Goal: Information Seeking & Learning: Learn about a topic

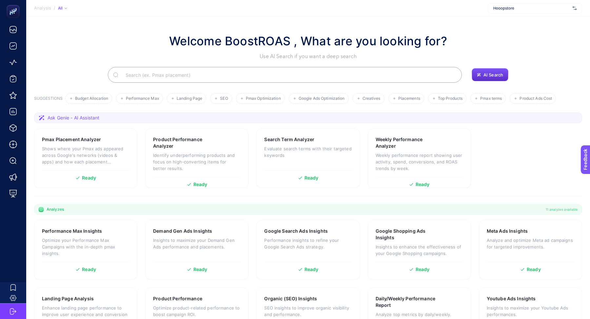
click at [516, 9] on span "Hooopstore" at bounding box center [531, 8] width 77 height 5
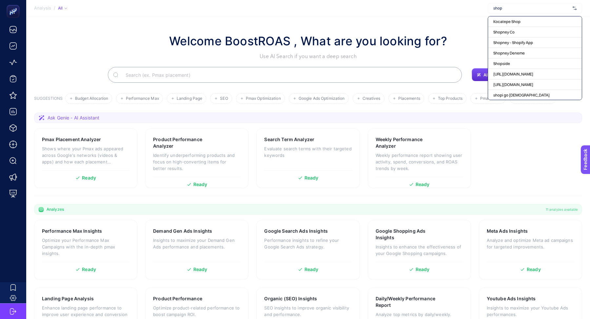
type input "shopi"
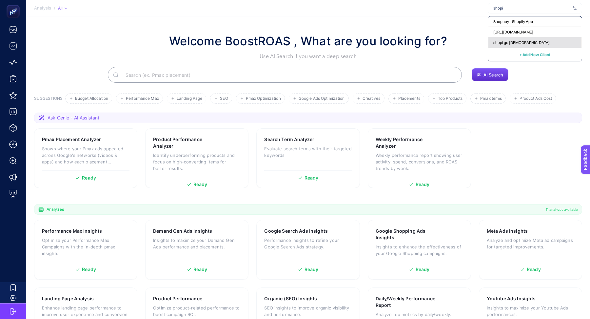
click at [511, 42] on span "shopi go [DEMOGRAPHIC_DATA]" at bounding box center [521, 42] width 56 height 5
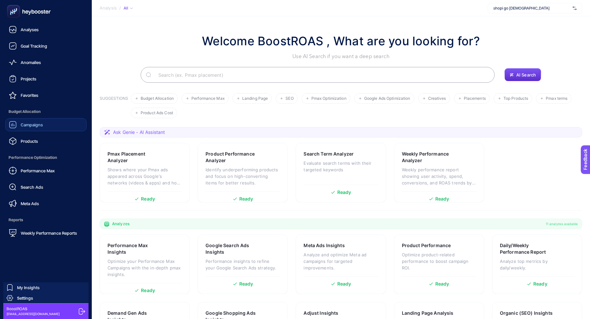
click at [33, 127] on span "Campaigns" at bounding box center [32, 124] width 22 height 5
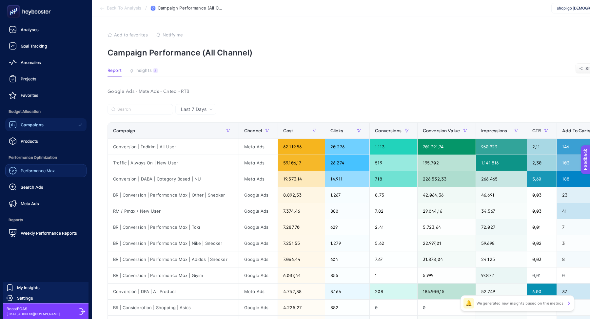
click at [37, 168] on span "Performance Max" at bounding box center [38, 170] width 34 height 5
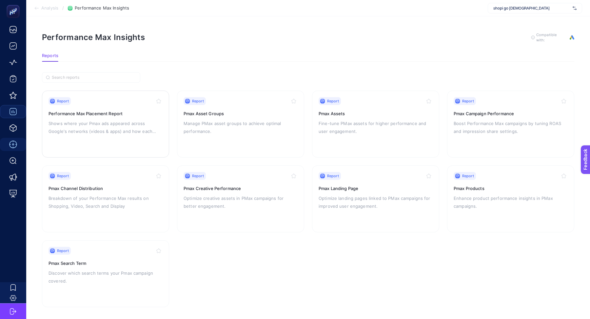
click at [130, 108] on div "Report Performance Max Placement Report Shows where your Pmax ads appeared acro…" at bounding box center [106, 124] width 114 height 54
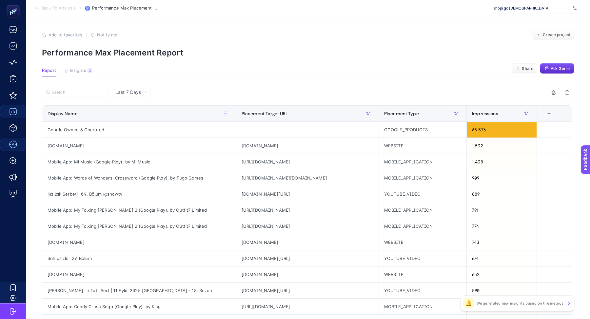
click at [143, 92] on div "Last 7 Days" at bounding box center [131, 92] width 37 height 5
click at [132, 118] on li "Last 30 Days" at bounding box center [130, 118] width 37 height 12
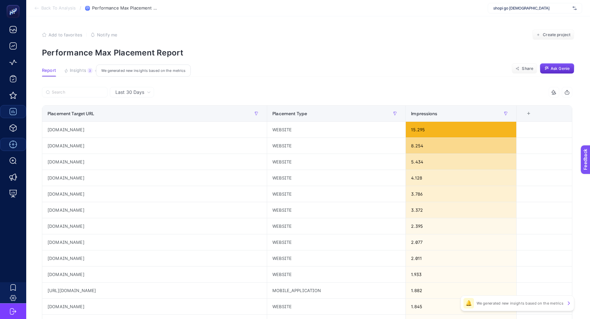
click at [77, 69] on span "Insights" at bounding box center [78, 70] width 16 height 5
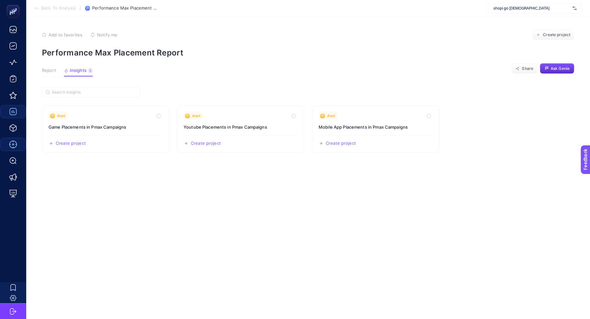
click at [50, 72] on span "Report" at bounding box center [49, 70] width 14 height 5
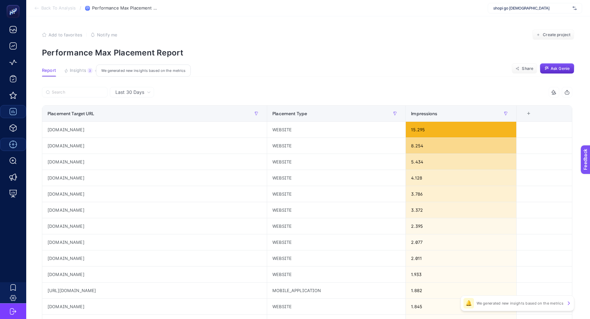
click at [83, 69] on span "Insights" at bounding box center [78, 70] width 16 height 5
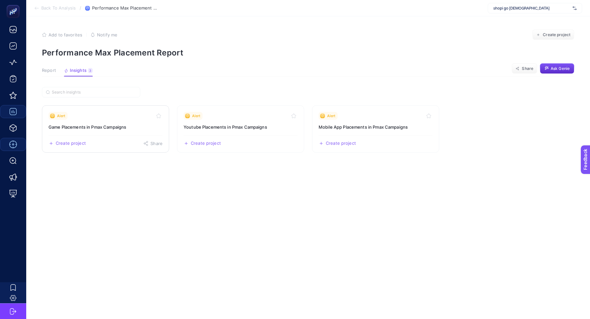
click at [93, 124] on h3 "Game Placements in Pmax Campaigns" at bounding box center [106, 127] width 114 height 7
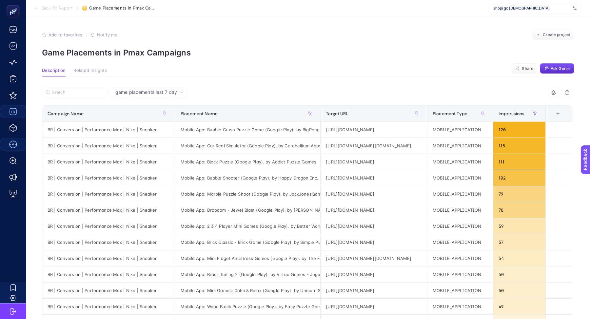
click at [130, 94] on span "game placements last 7 day" at bounding box center [146, 92] width 62 height 7
click at [134, 116] on li "game placements last 30 day" at bounding box center [148, 118] width 73 height 12
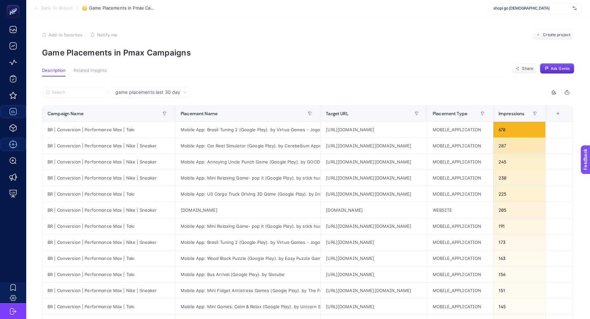
click at [565, 93] on icon "button" at bounding box center [566, 91] width 5 height 5
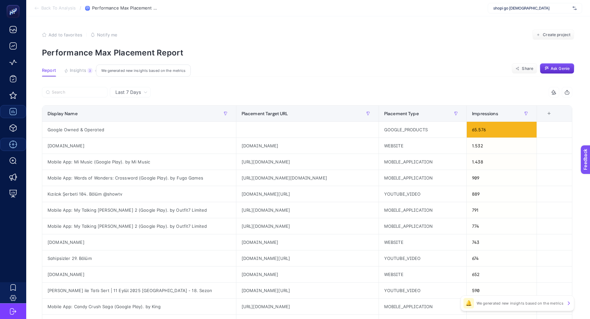
click at [81, 71] on span "Insights" at bounding box center [78, 70] width 16 height 5
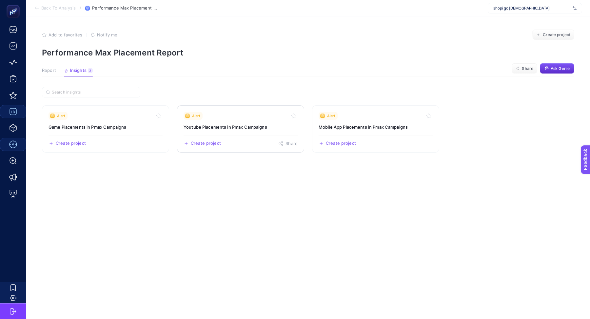
click at [209, 127] on h3 "Youtube Placements in Pmax Campaigns" at bounding box center [241, 127] width 114 height 7
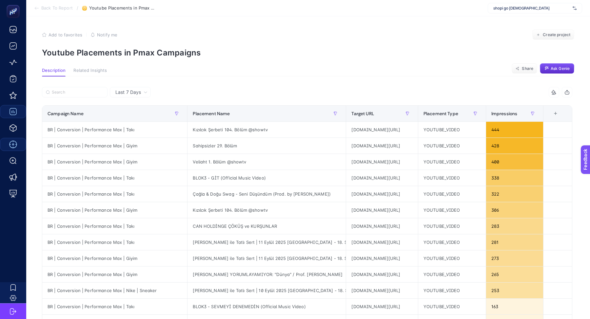
click at [129, 93] on span "Last 7 Days" at bounding box center [128, 92] width 26 height 7
click at [131, 116] on li "Last 30 Days" at bounding box center [130, 118] width 37 height 12
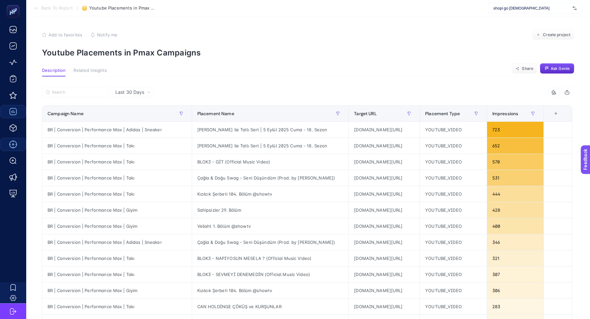
click at [95, 70] on span "Related Insights" at bounding box center [89, 70] width 33 height 5
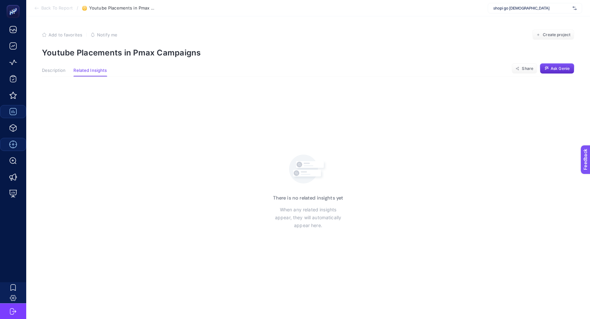
click at [51, 65] on article "Add to favorites false Notify me Create project Youtube Placements in Pmax Camp…" at bounding box center [308, 167] width 564 height 302
click at [53, 69] on span "Description" at bounding box center [54, 70] width 24 height 5
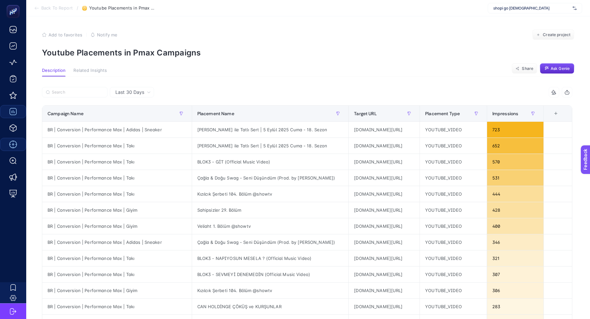
click at [566, 91] on icon "button" at bounding box center [566, 91] width 5 height 5
click at [60, 8] on span "Back To Report" at bounding box center [56, 8] width 31 height 5
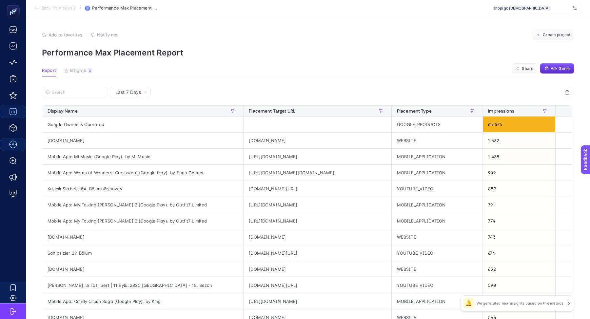
click at [77, 72] on span "Insights" at bounding box center [78, 70] width 16 height 5
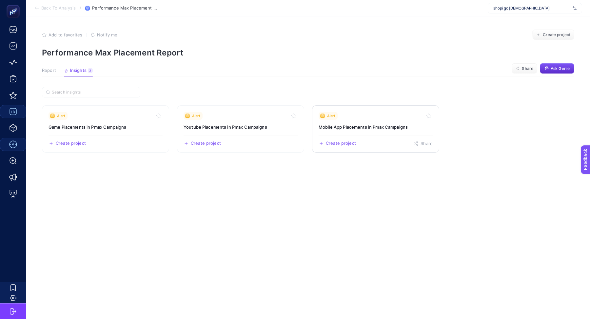
click at [355, 126] on h3 "Mobile App Placements in Pmax Campaigns" at bounding box center [376, 127] width 114 height 7
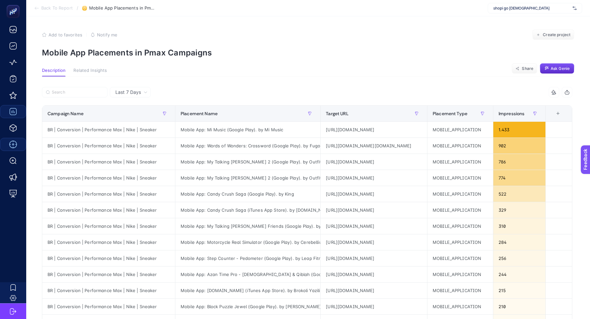
click at [147, 92] on icon at bounding box center [146, 92] width 4 height 4
click at [140, 119] on li "Last 30 Days" at bounding box center [130, 118] width 37 height 12
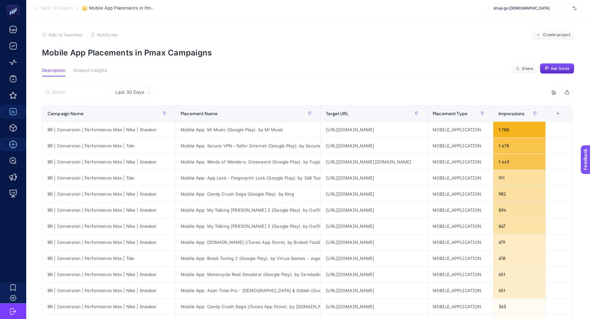
click at [567, 91] on icon "button" at bounding box center [566, 91] width 5 height 5
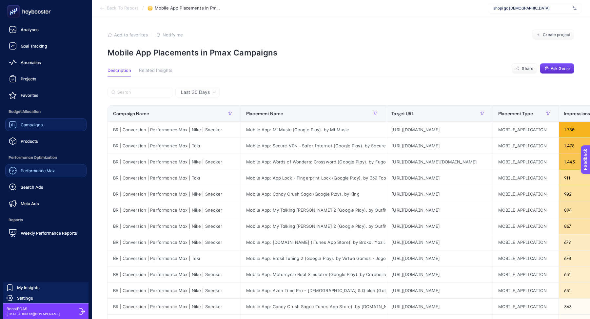
click at [35, 171] on span "Performance Max" at bounding box center [38, 170] width 34 height 5
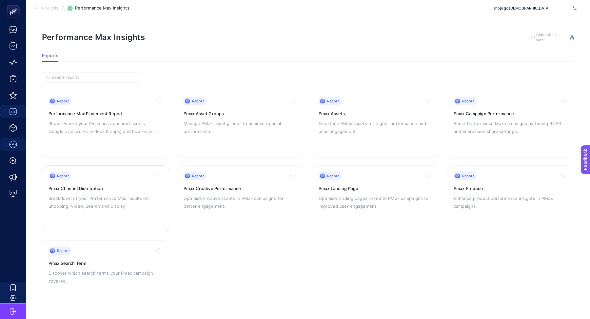
click at [112, 178] on div "Report" at bounding box center [106, 176] width 114 height 8
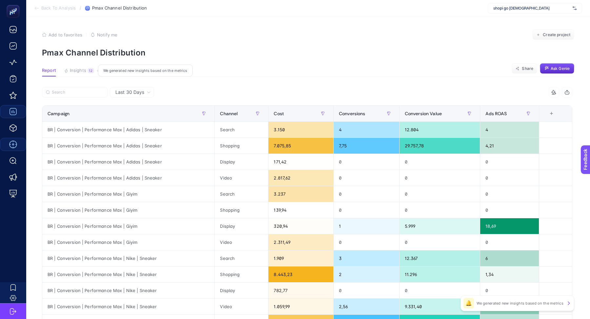
click at [82, 68] on span "Insights" at bounding box center [78, 70] width 16 height 5
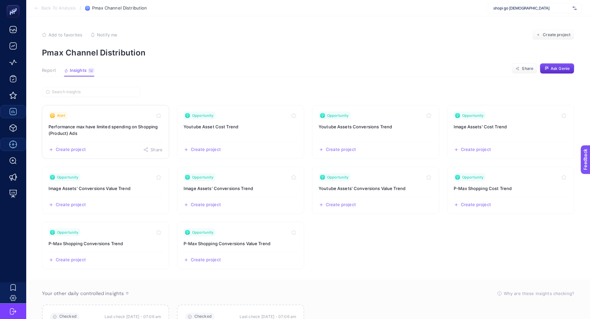
click at [111, 126] on h3 "Performance max have limited spending on Shopping (Product) Ads" at bounding box center [106, 129] width 114 height 13
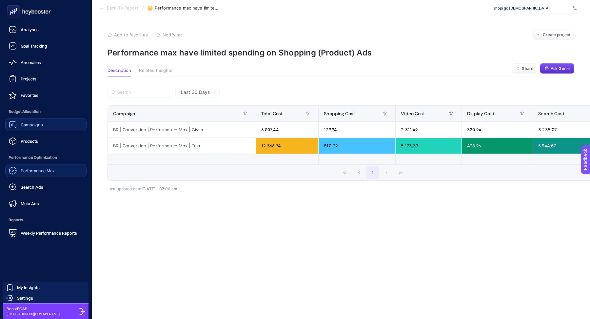
click at [43, 125] on link "Campaigns" at bounding box center [45, 124] width 81 height 13
